Goal: Task Accomplishment & Management: Manage account settings

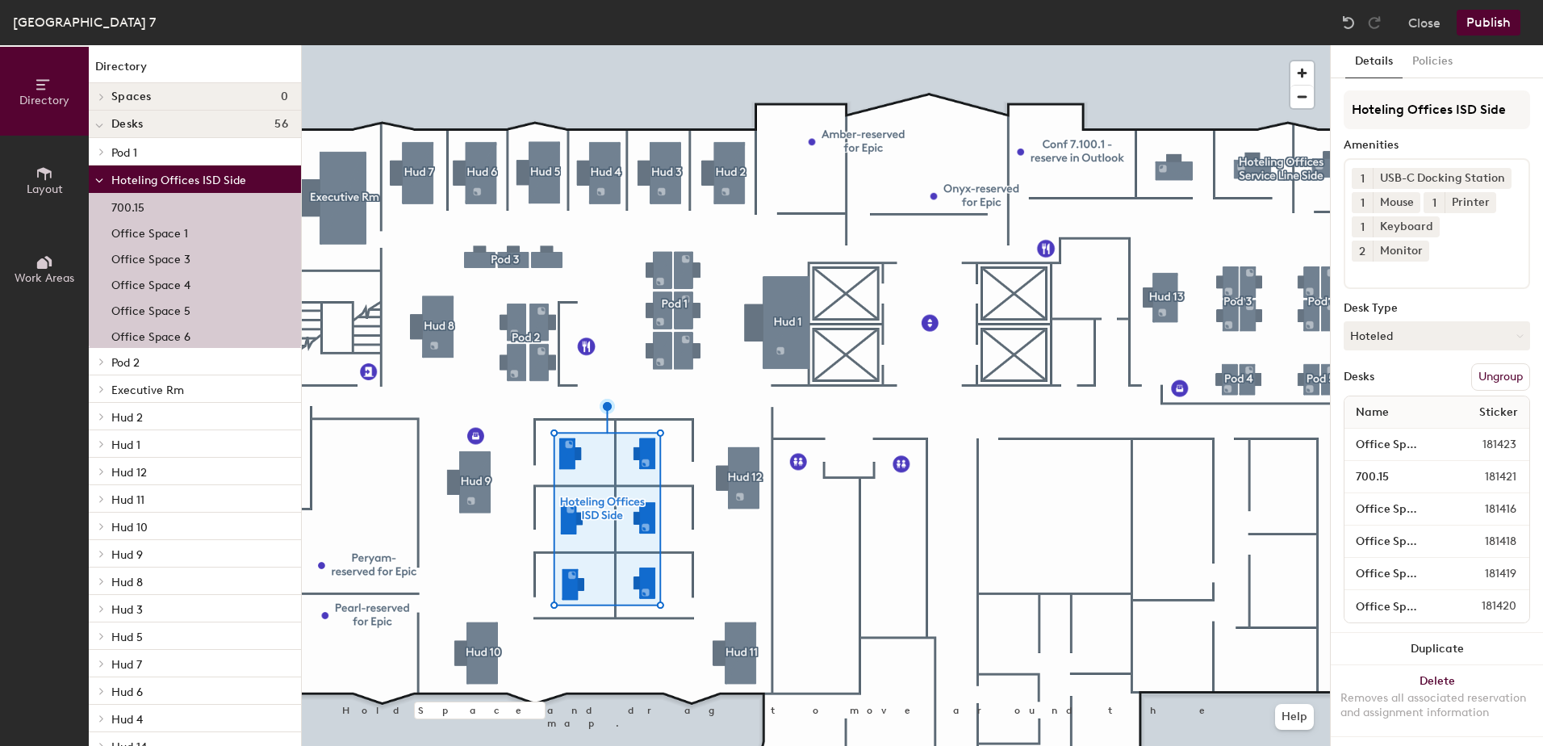
click at [39, 111] on button "Directory" at bounding box center [44, 91] width 89 height 89
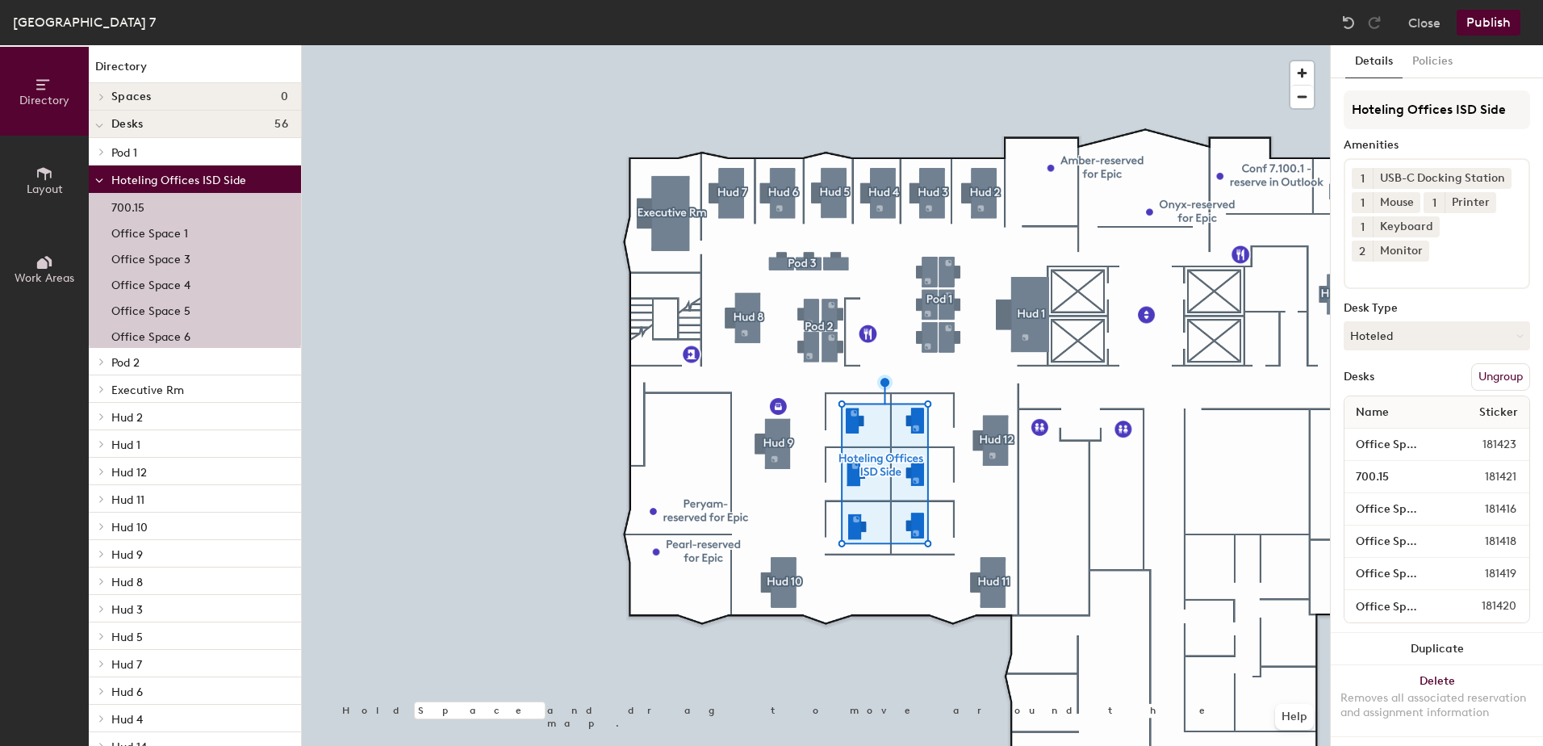
click at [148, 19] on div "[GEOGRAPHIC_DATA] 7" at bounding box center [84, 22] width 143 height 20
click at [1421, 25] on button "Close" at bounding box center [1424, 23] width 32 height 26
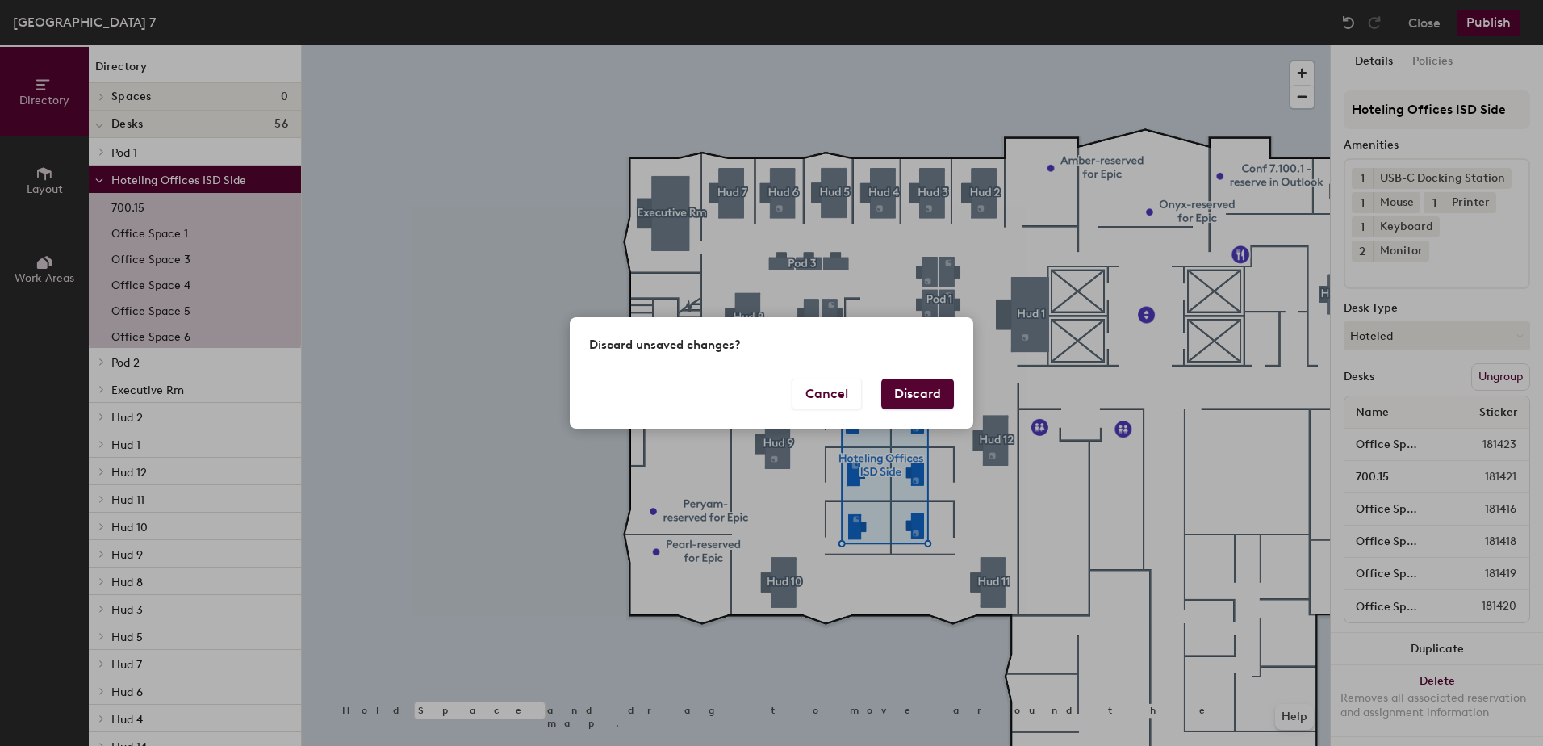
click at [944, 395] on button "Discard" at bounding box center [917, 394] width 73 height 31
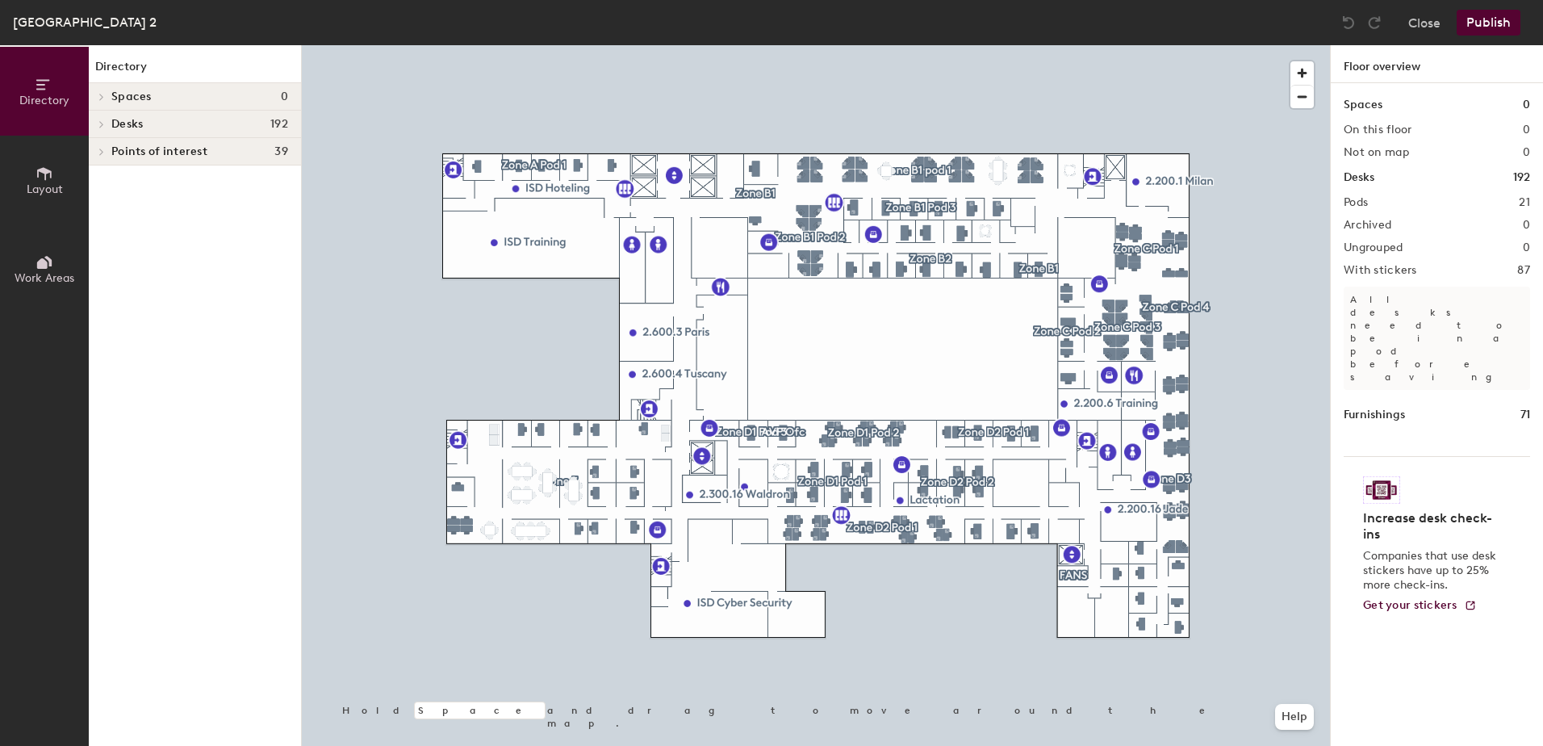
click at [805, 45] on div at bounding box center [816, 45] width 1028 height 0
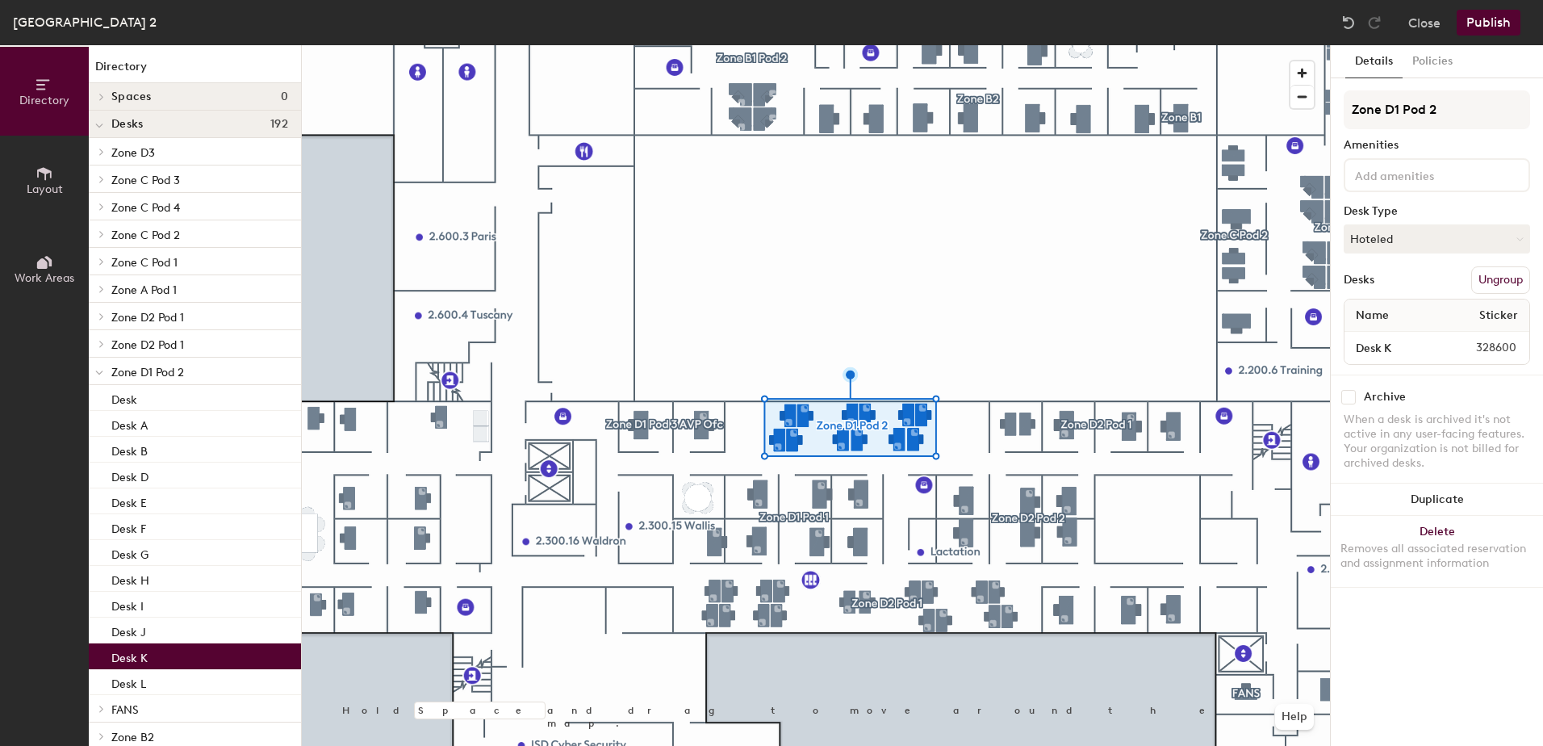
click at [139, 660] on p "Desk K" at bounding box center [129, 655] width 36 height 19
click at [1413, 240] on button "Hoteled" at bounding box center [1437, 238] width 186 height 29
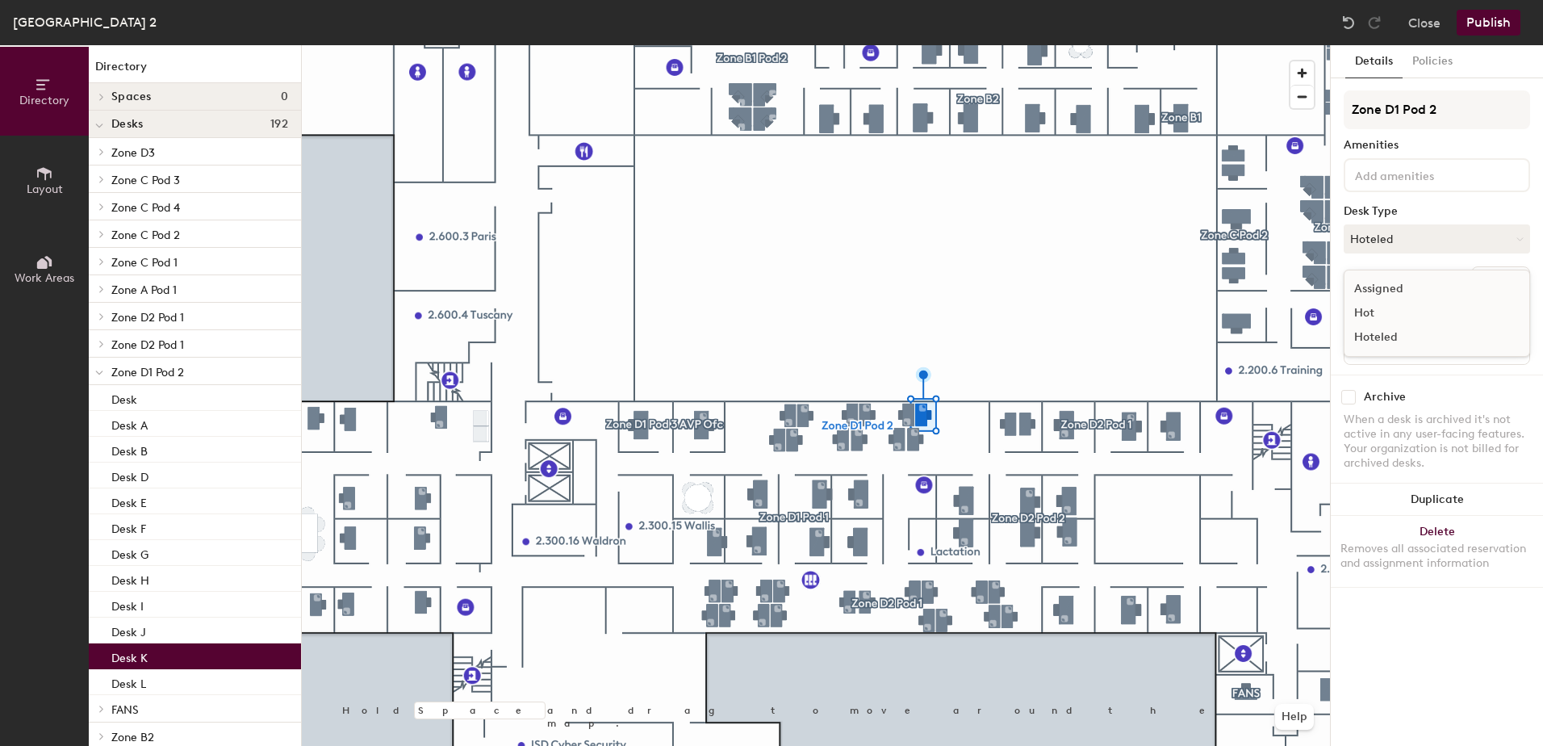
click at [1386, 289] on div "Assigned" at bounding box center [1425, 289] width 161 height 24
click at [1504, 23] on button "Publish" at bounding box center [1489, 23] width 64 height 26
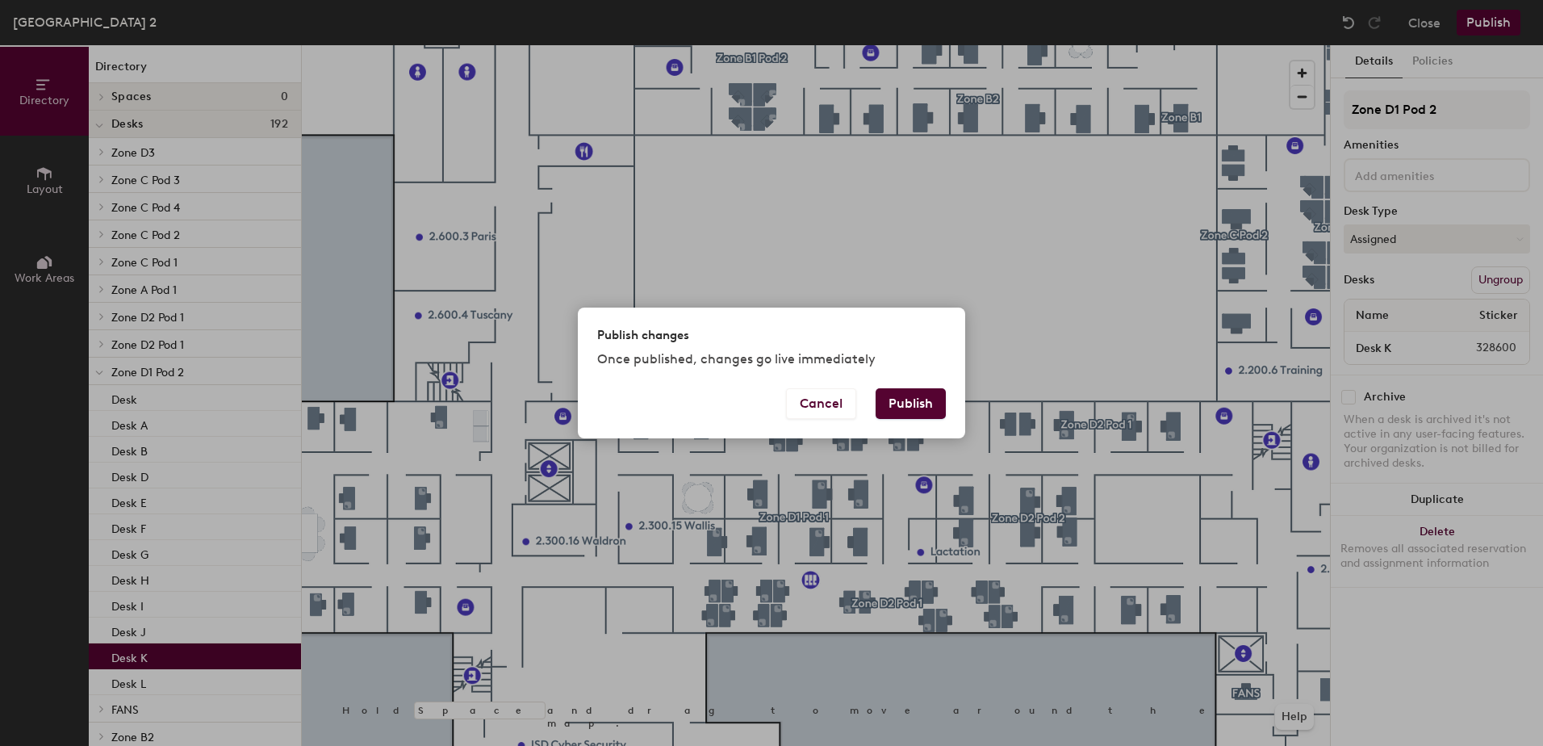
click at [906, 407] on button "Publish" at bounding box center [911, 403] width 70 height 31
